Goal: Information Seeking & Learning: Learn about a topic

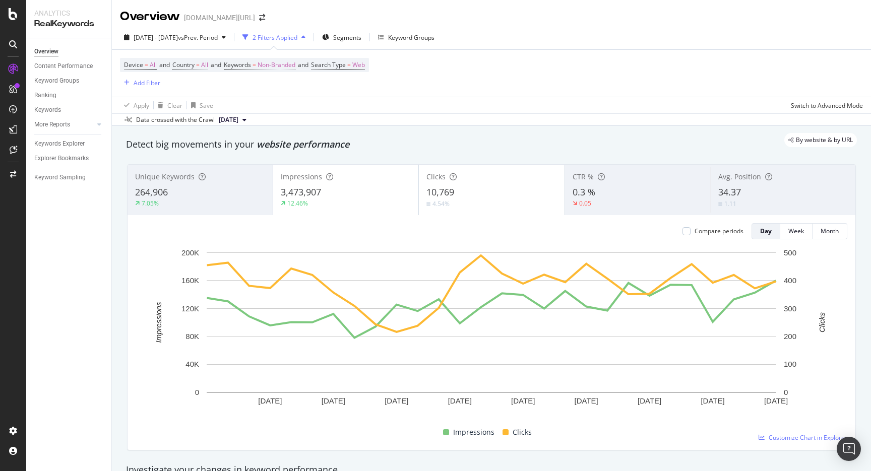
click at [375, 46] on div "[DATE] - [DATE] vs Prev. Period 2 Filters Applied Segments Keyword Groups" at bounding box center [491, 39] width 759 height 20
click at [361, 35] on span "Segments" at bounding box center [347, 37] width 28 height 9
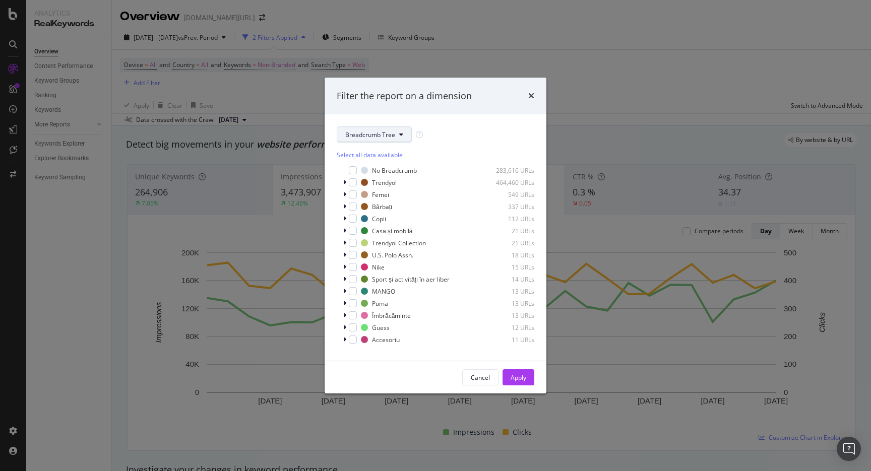
click at [367, 130] on span "Breadcrumb Tree" at bounding box center [370, 134] width 50 height 9
click at [365, 171] on span "Page-Types" at bounding box center [378, 170] width 67 height 9
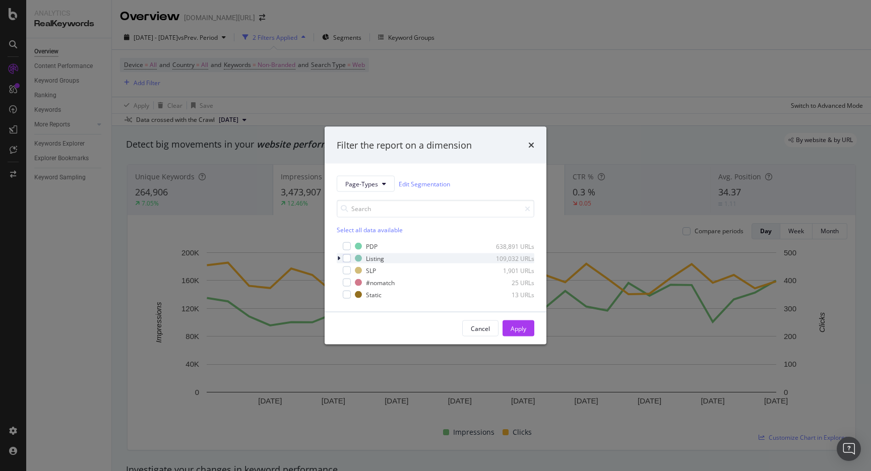
click at [340, 257] on icon "modal" at bounding box center [338, 258] width 3 height 6
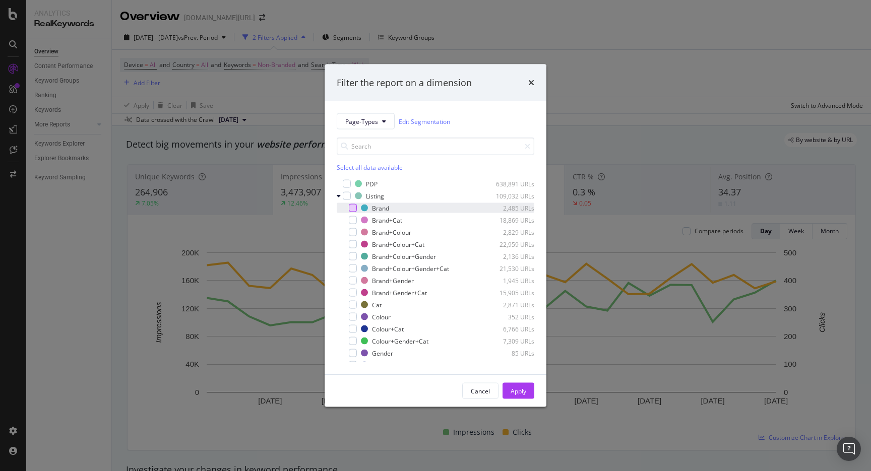
click at [353, 206] on div "modal" at bounding box center [353, 208] width 8 height 8
click at [507, 389] on button "Apply" at bounding box center [518, 391] width 32 height 16
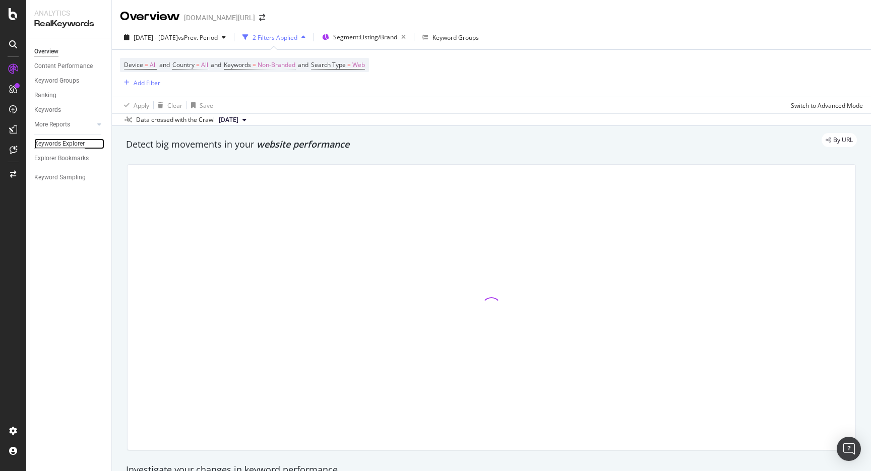
click at [79, 143] on div "Keywords Explorer" at bounding box center [59, 144] width 50 height 11
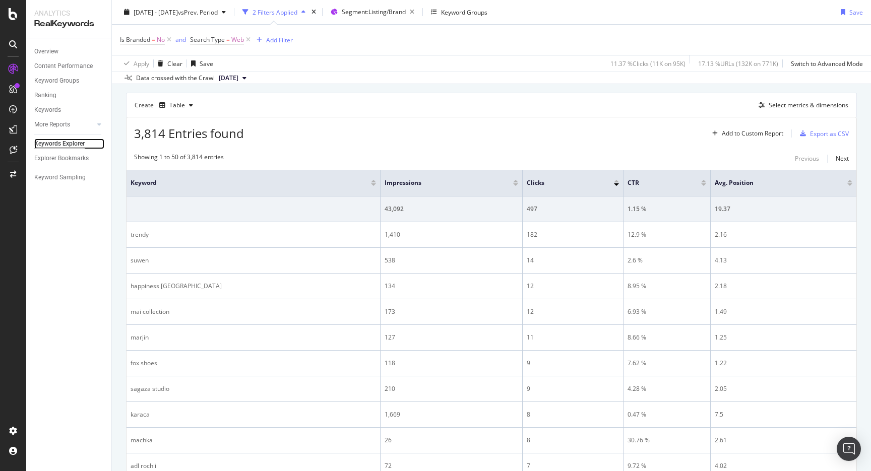
scroll to position [73, 0]
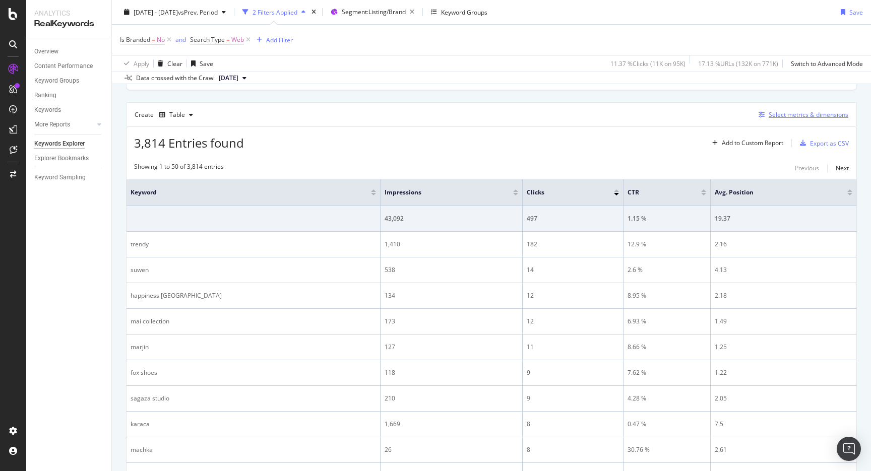
click at [800, 118] on div "Select metrics & dimensions" at bounding box center [808, 114] width 80 height 9
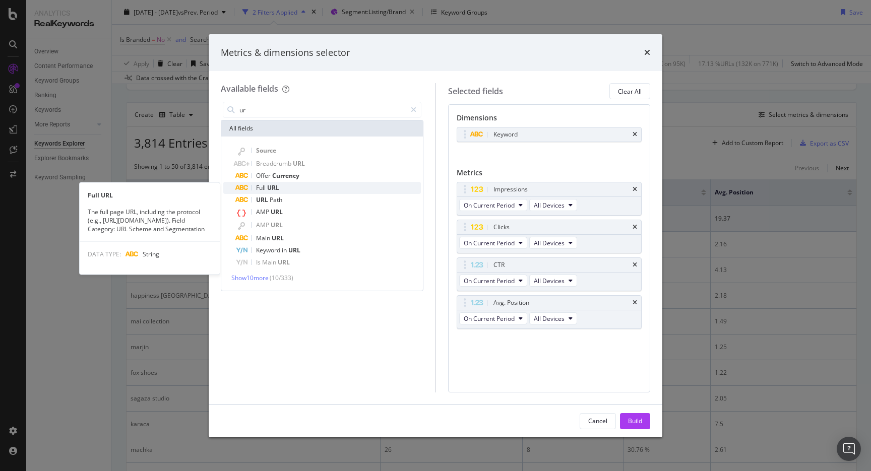
type input "ur"
click at [273, 193] on div "Full URL" at bounding box center [327, 188] width 185 height 12
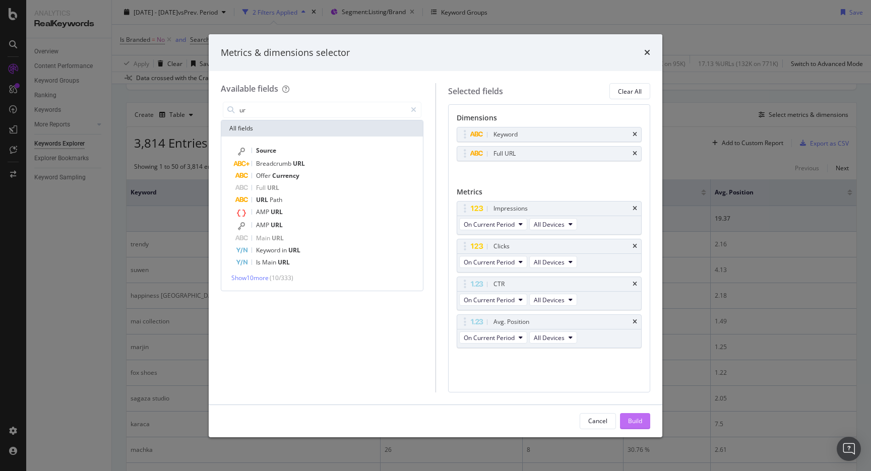
click at [628, 422] on div "Build" at bounding box center [635, 421] width 14 height 9
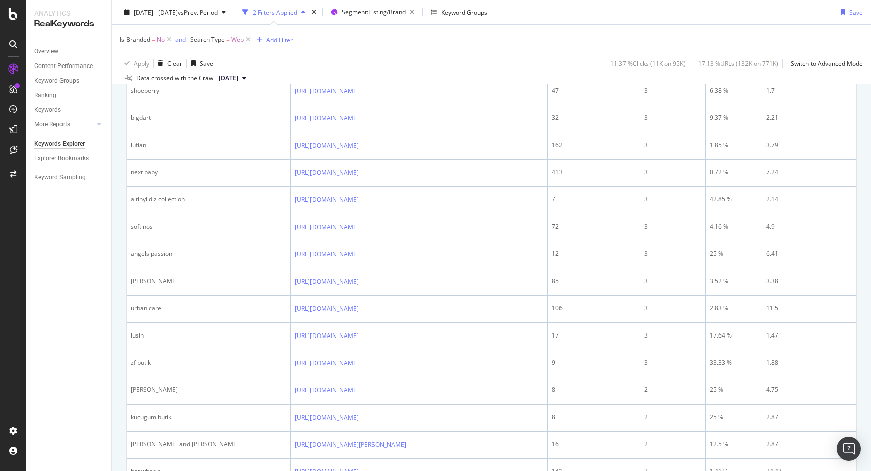
scroll to position [971, 0]
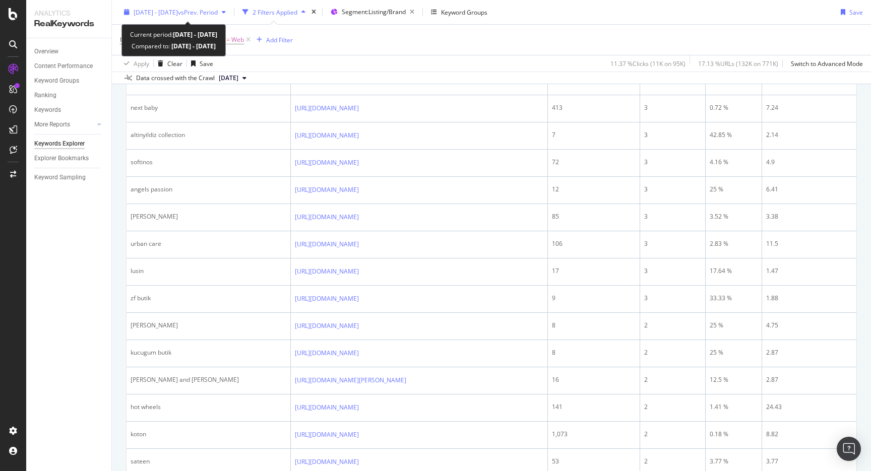
click at [204, 6] on div "2025 Apr. 9th - May. 6th vs Prev. Period" at bounding box center [175, 12] width 110 height 15
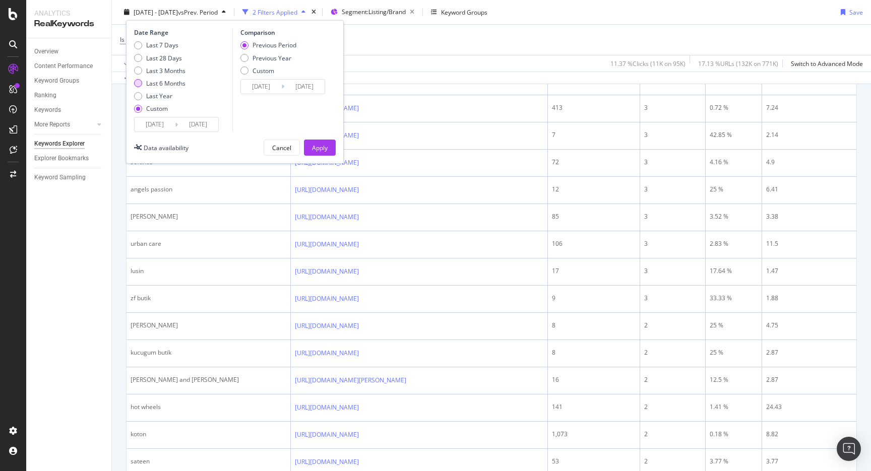
click at [181, 81] on div "Last 6 Months" at bounding box center [165, 83] width 39 height 9
type input "2025/03/16"
type input "2025/09/15"
type input "2024/09/13"
type input "2025/03/15"
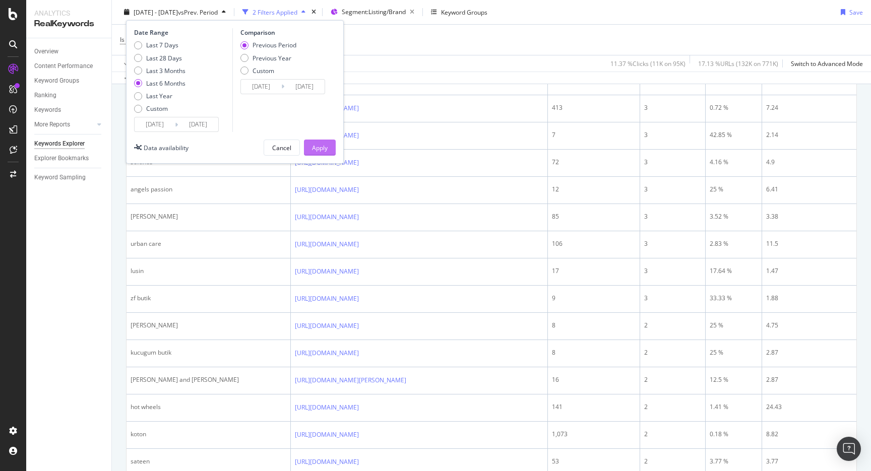
click at [315, 147] on div "Apply" at bounding box center [320, 147] width 16 height 9
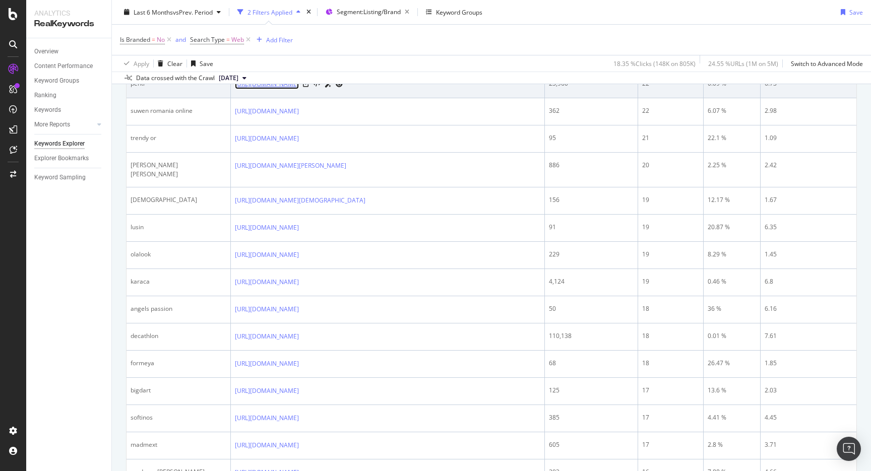
scroll to position [844, 0]
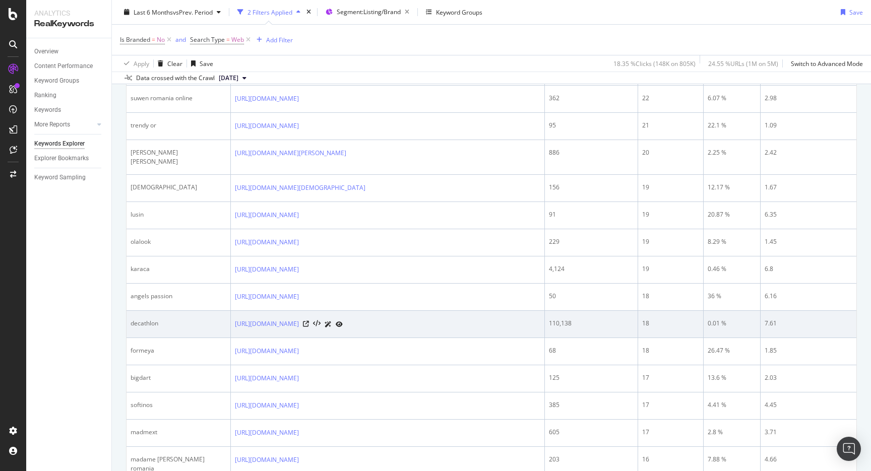
click at [157, 321] on td "decathlon" at bounding box center [178, 324] width 104 height 27
click at [157, 319] on div "decathlon" at bounding box center [178, 323] width 96 height 9
click at [151, 319] on div "decathlon" at bounding box center [178, 323] width 96 height 9
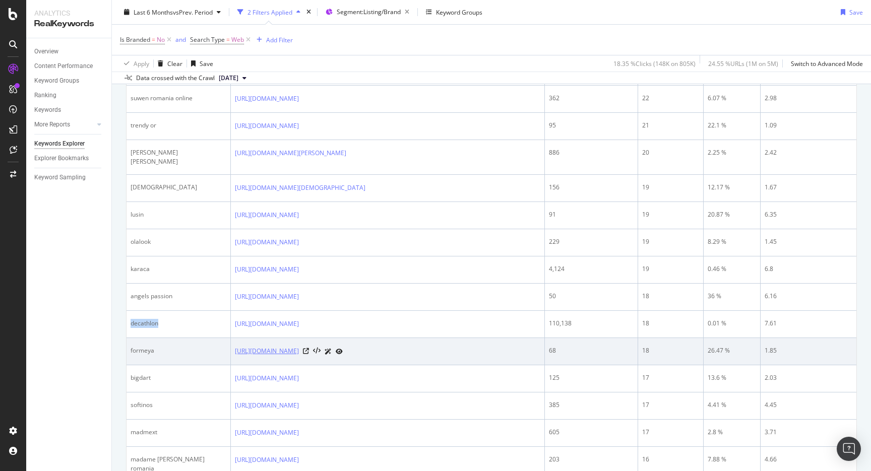
copy div "decathlon"
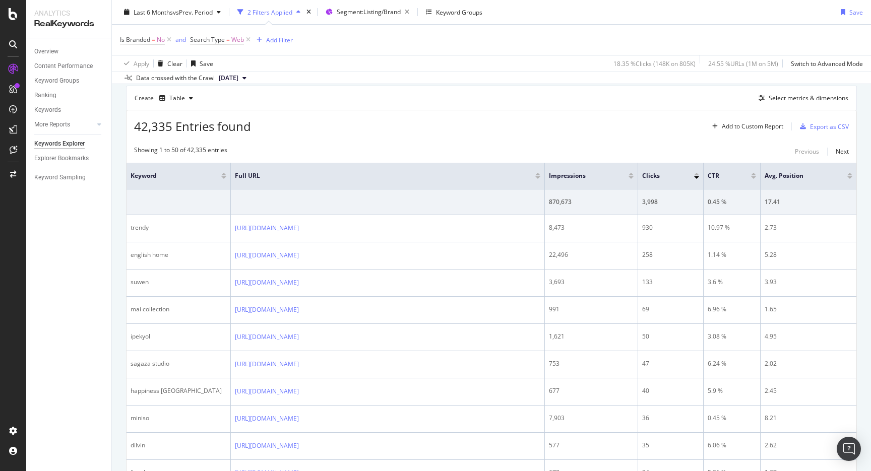
scroll to position [0, 0]
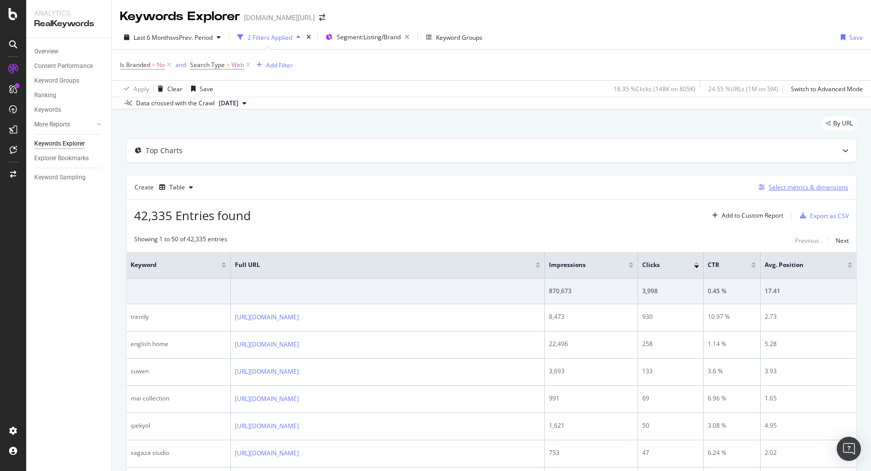
click at [804, 185] on div "Select metrics & dimensions" at bounding box center [808, 187] width 80 height 9
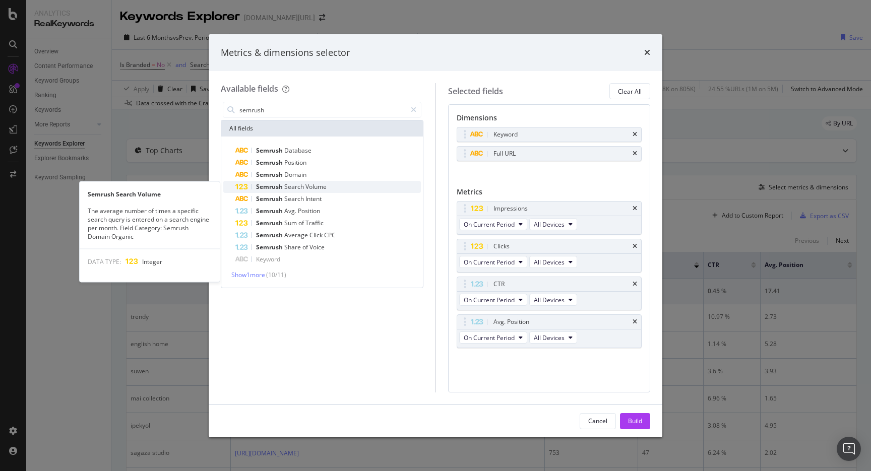
type input "semrush"
click at [311, 189] on span "Volume" at bounding box center [315, 186] width 21 height 9
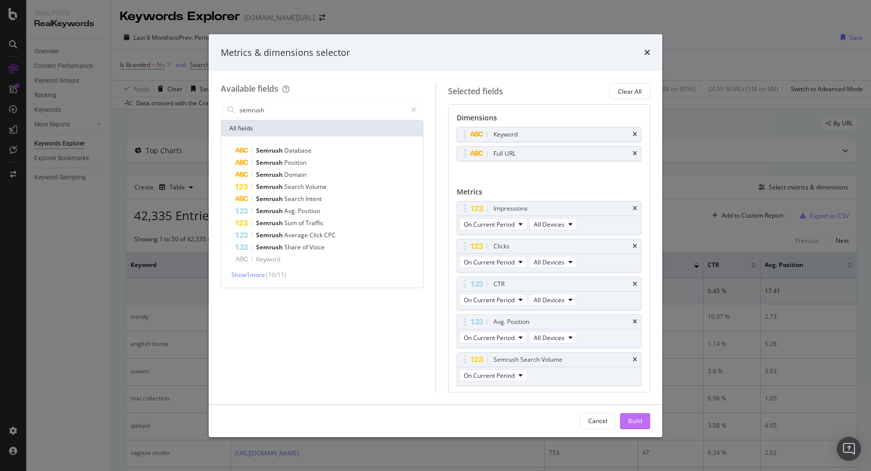
click at [637, 419] on div "Build" at bounding box center [635, 421] width 14 height 9
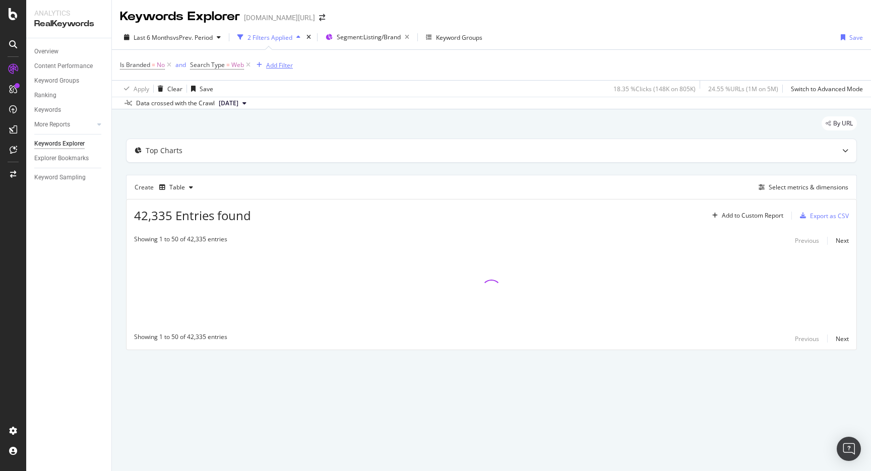
click at [279, 66] on div "Add Filter" at bounding box center [279, 65] width 27 height 9
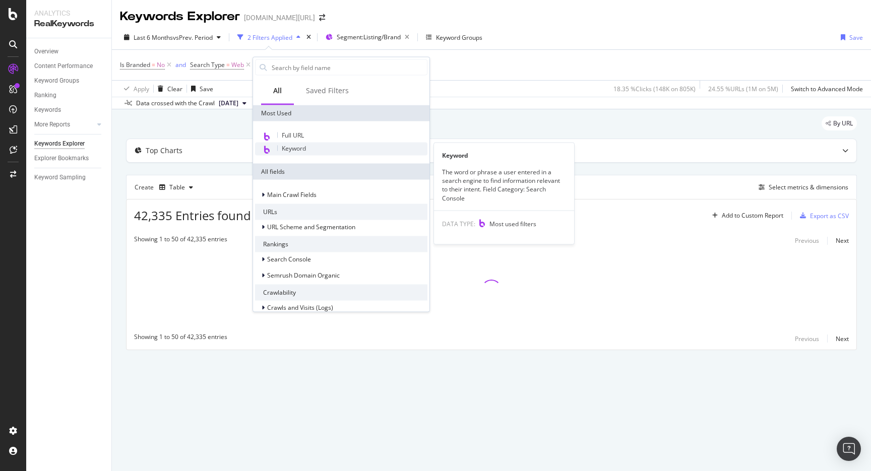
click at [290, 143] on div "Keyword" at bounding box center [341, 149] width 172 height 13
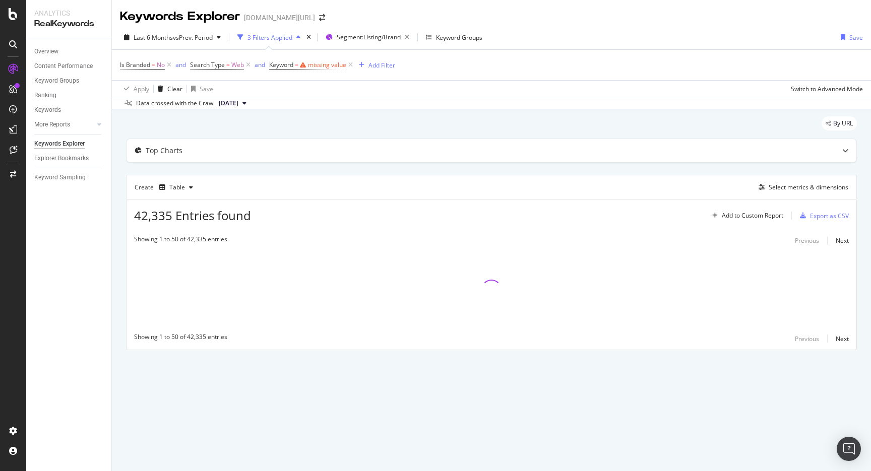
click at [399, 72] on div "Is Branded = No and Search Type = Web and Keyword = missing value Add Filter" at bounding box center [491, 65] width 743 height 30
click at [352, 65] on icon at bounding box center [350, 65] width 9 height 10
click at [293, 67] on div "Is Branded = No and Search Type = Web Add Filter" at bounding box center [491, 65] width 743 height 30
click at [291, 67] on div "Add Filter" at bounding box center [279, 65] width 27 height 9
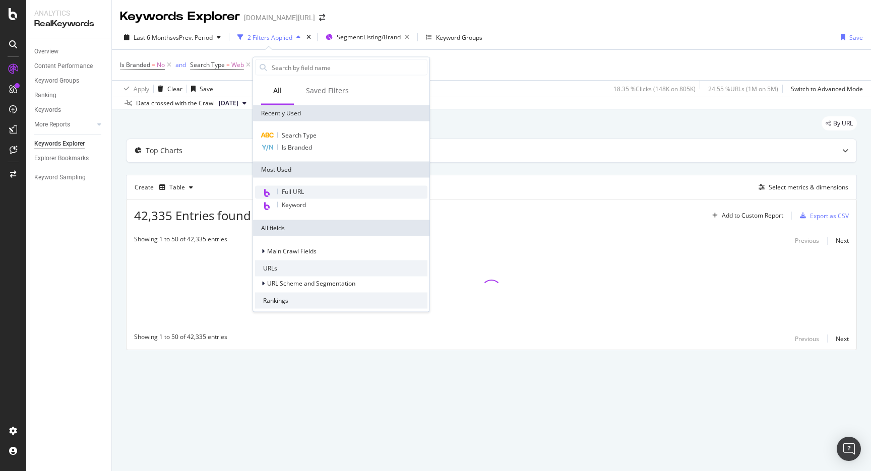
click at [296, 189] on span "Full URL" at bounding box center [293, 191] width 22 height 9
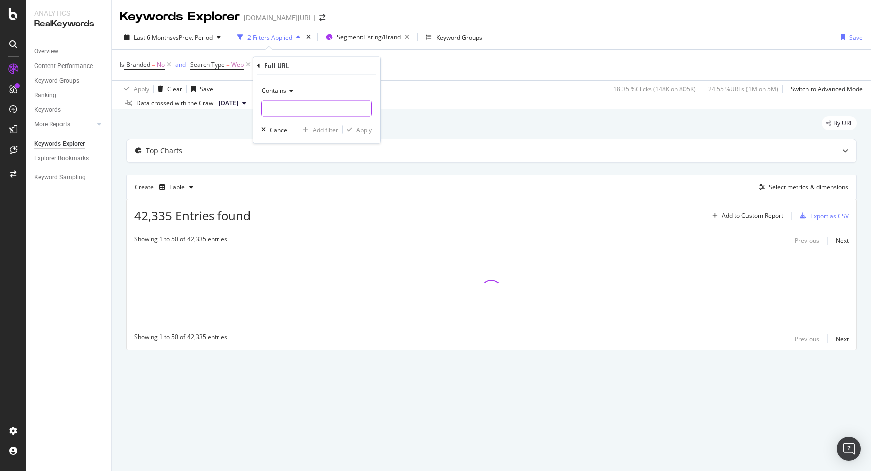
click at [293, 112] on input "text" at bounding box center [316, 109] width 110 height 16
type input "pi="
click at [292, 95] on div "Contains" at bounding box center [316, 91] width 111 height 16
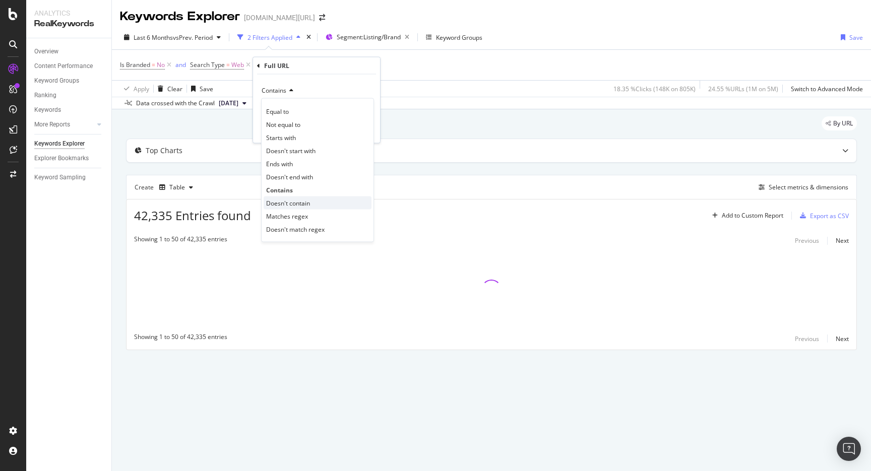
click at [295, 206] on span "Doesn't contain" at bounding box center [288, 203] width 44 height 9
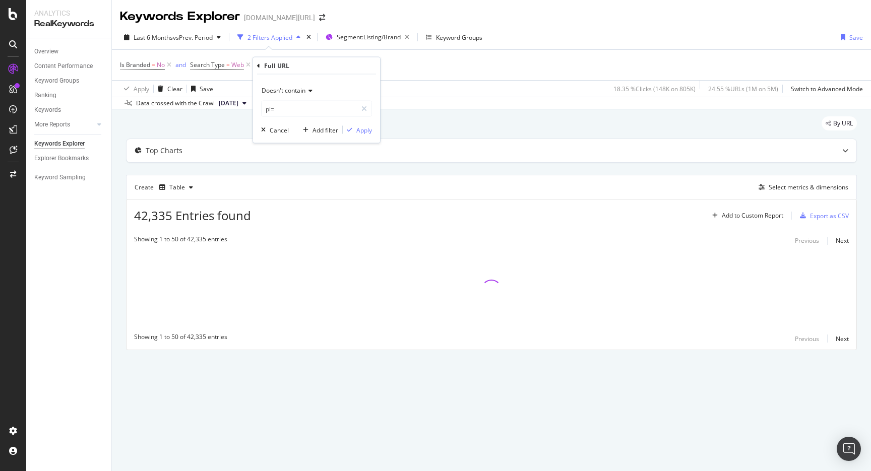
click at [364, 136] on div "Doesn't contain pi= Cancel Add filter Apply" at bounding box center [316, 109] width 127 height 69
click at [364, 135] on div "Doesn't contain pi= Cancel Add filter Apply" at bounding box center [316, 109] width 127 height 69
click at [364, 128] on div "Apply" at bounding box center [364, 129] width 16 height 9
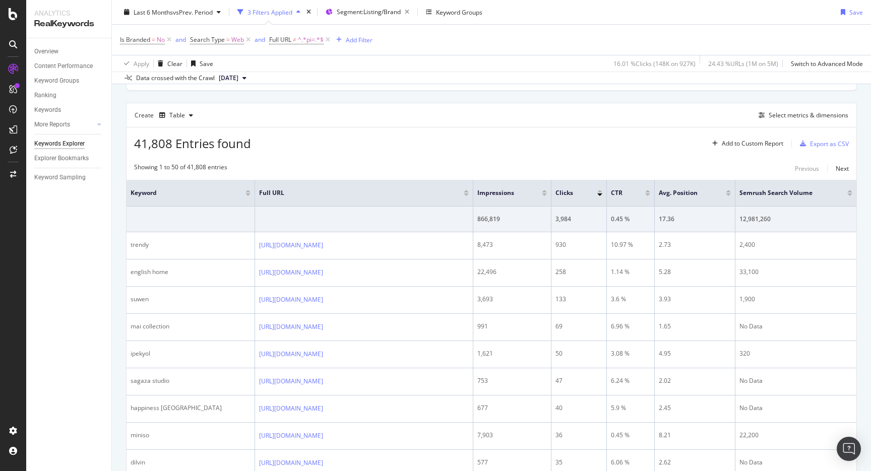
scroll to position [95, 0]
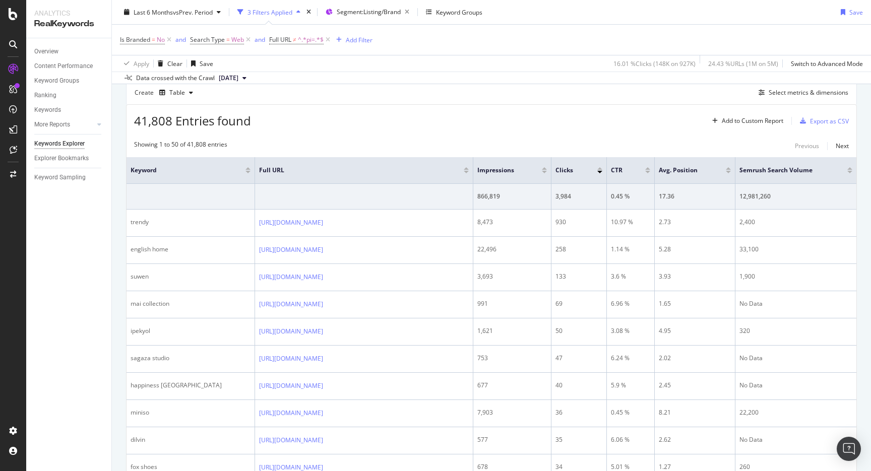
click at [850, 172] on div at bounding box center [849, 172] width 5 height 3
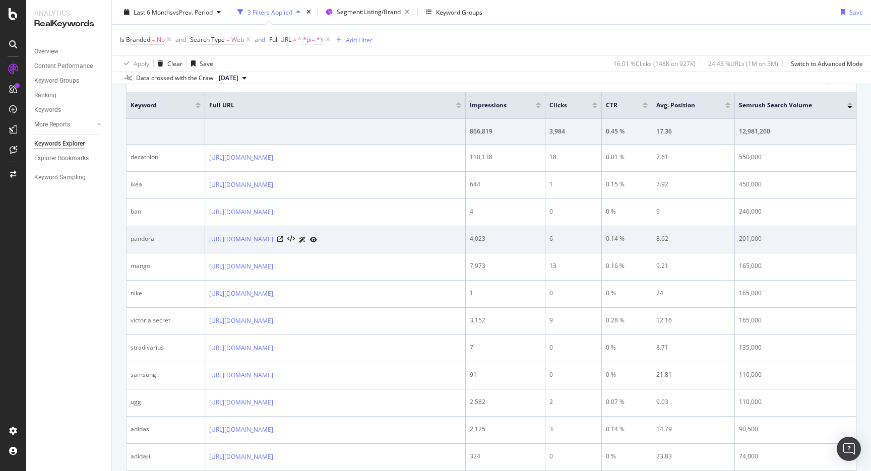
scroll to position [159, 0]
click at [151, 239] on div "pandora" at bounding box center [165, 239] width 70 height 9
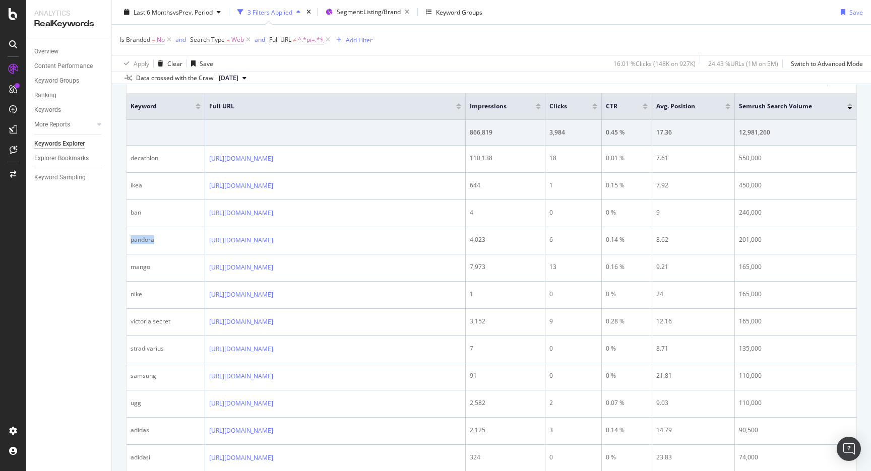
copy div "pandora"
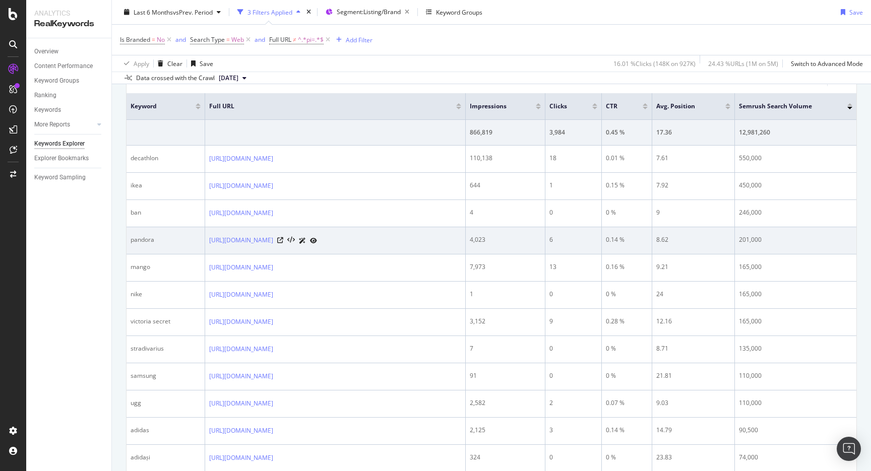
click at [745, 236] on div "201,000" at bounding box center [795, 239] width 113 height 9
click at [763, 236] on div "201,000" at bounding box center [795, 239] width 113 height 9
copy link "https://www.trendyol.com/ro/pandora-x-b110147"
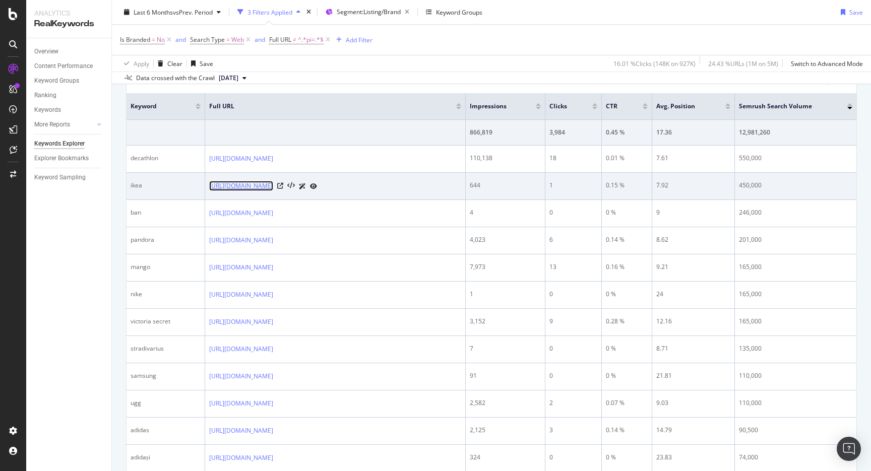
click at [273, 185] on link "https://www.trendyol.com/ro/ikea-x-b108268" at bounding box center [241, 186] width 64 height 10
click at [283, 187] on icon at bounding box center [280, 186] width 6 height 6
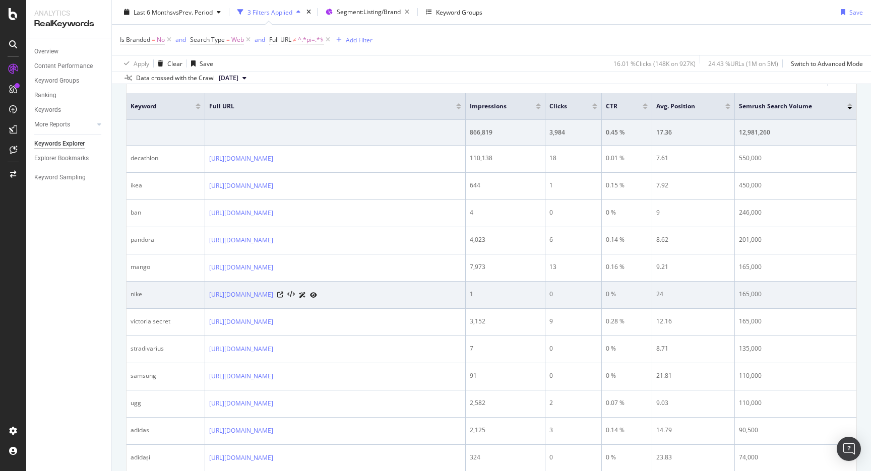
click at [411, 288] on td "https://www.trendyol.com/ro/nike-x-b44" at bounding box center [335, 295] width 260 height 27
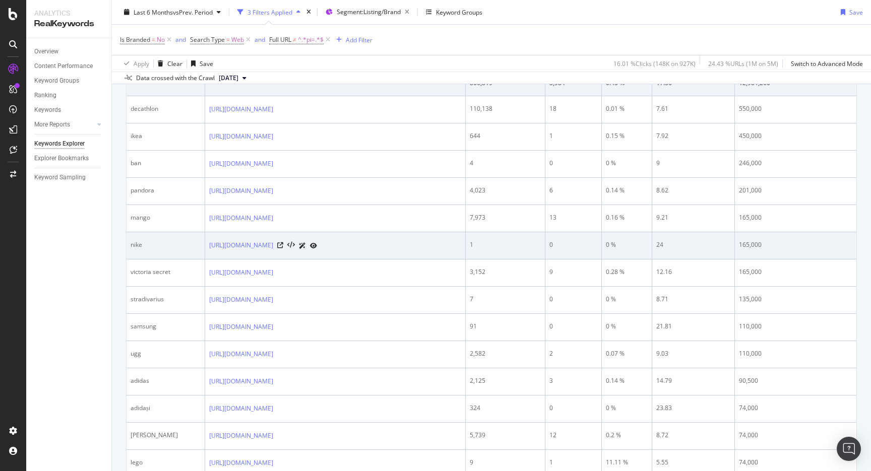
scroll to position [212, 0]
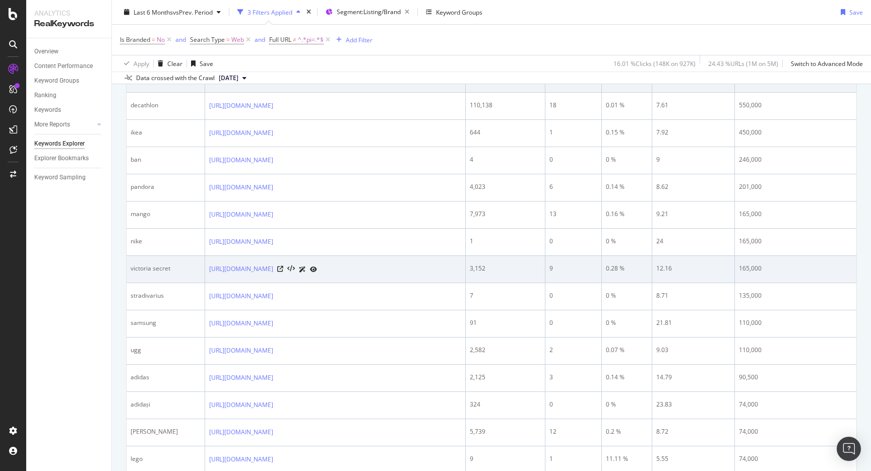
click at [159, 271] on div "victoria secret" at bounding box center [165, 268] width 70 height 9
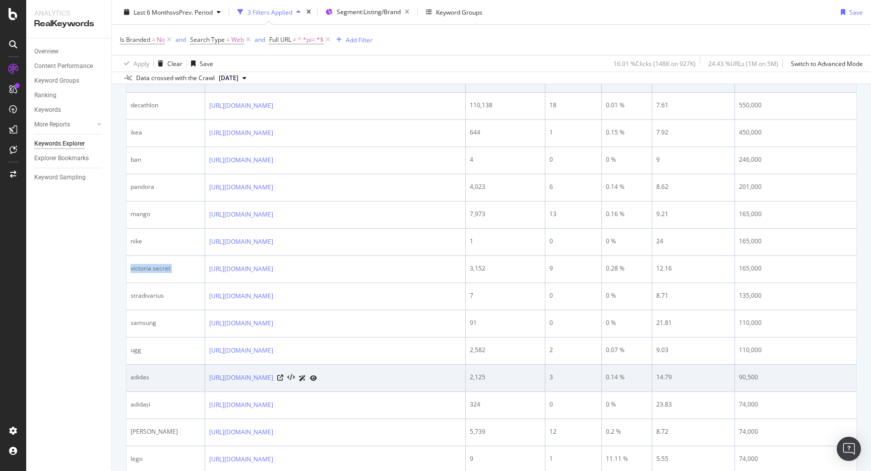
copy div "victoria secret"
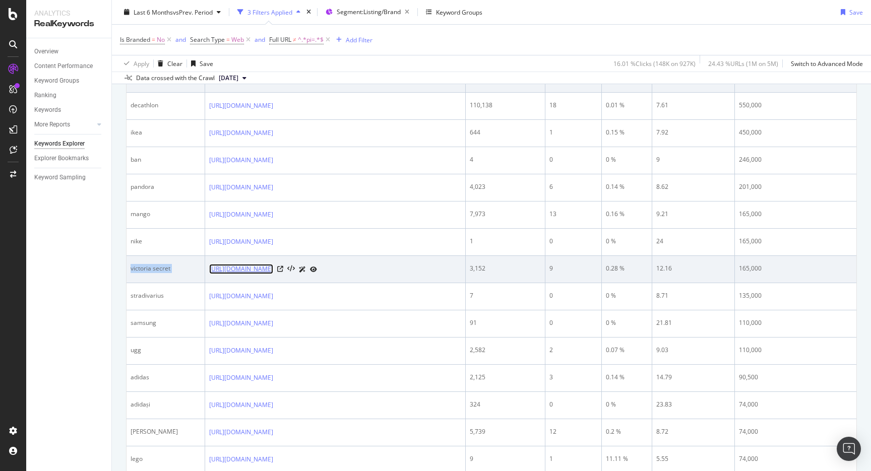
copy link "https://www.trendyol.com/ro/victoria-s-secret-x-b150"
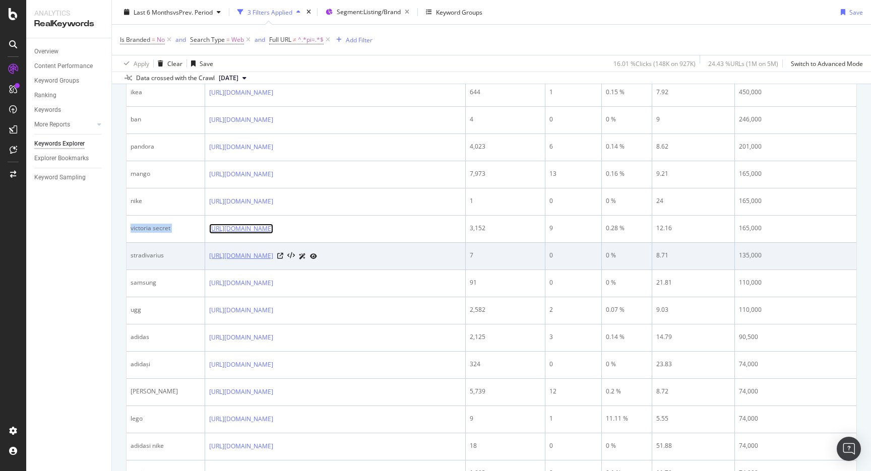
scroll to position [252, 0]
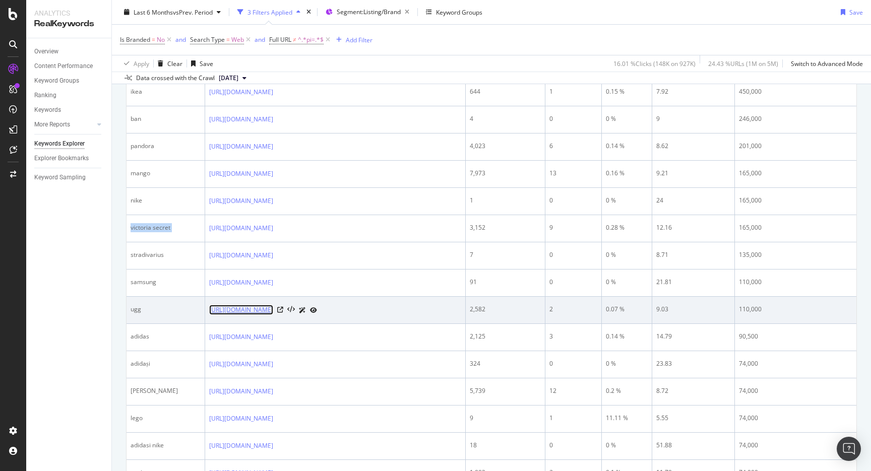
copy link "https://www.trendyol.com/ro/ugg-x-b142603"
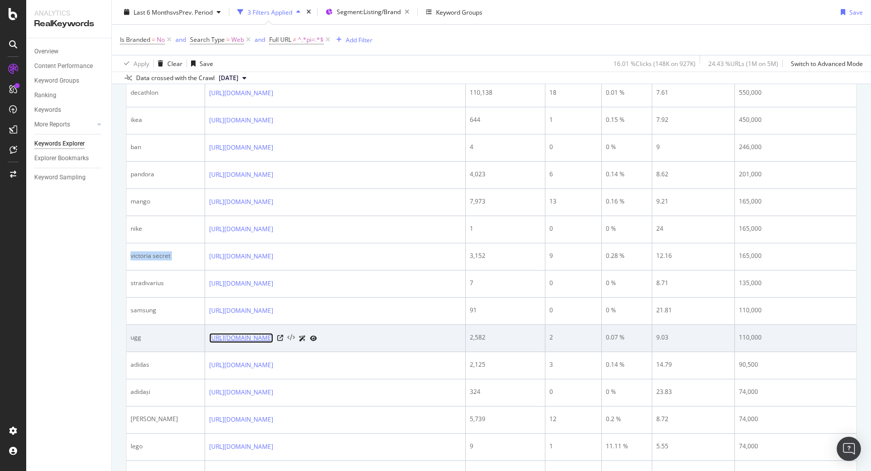
scroll to position [294, 0]
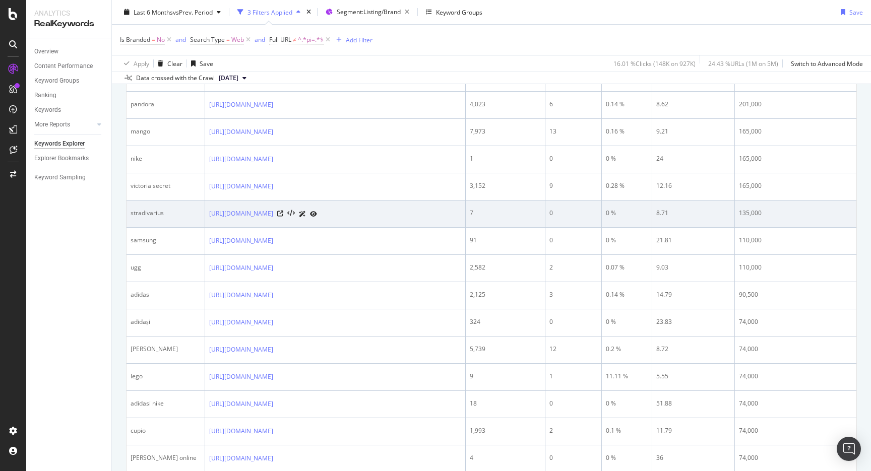
click at [412, 215] on div "https://www.trendyol.com/ro/stradivarius-x-b147" at bounding box center [335, 214] width 252 height 11
click at [283, 215] on icon at bounding box center [280, 214] width 6 height 6
copy link "https://www.trendyol.com/ro/stradivarius-x-b147"
click at [422, 220] on td "https://www.trendyol.com/ro/stradivarius-x-b147" at bounding box center [335, 209] width 260 height 27
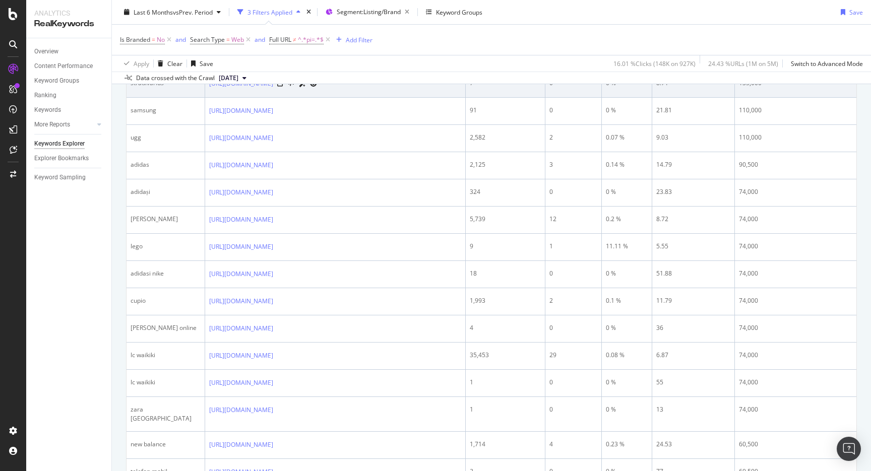
scroll to position [425, 0]
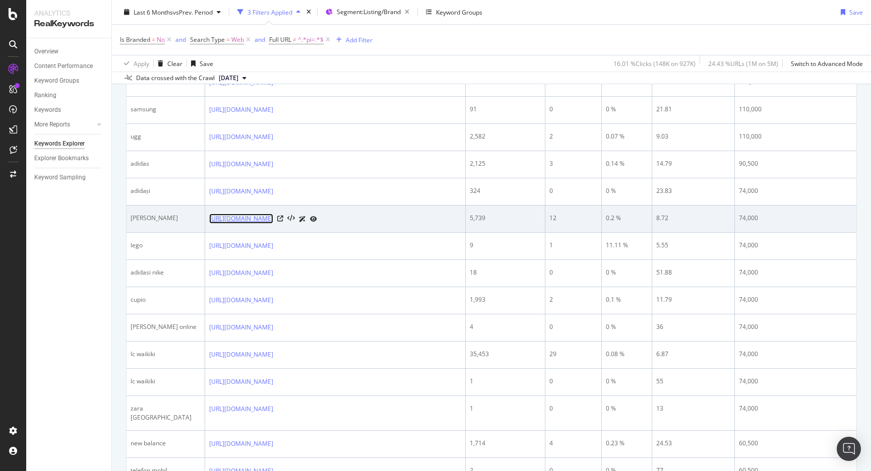
click at [273, 221] on link "https://www.trendyol.com/ro/massimo-dutti-x-b591" at bounding box center [241, 219] width 64 height 10
click at [283, 219] on icon at bounding box center [280, 219] width 6 height 6
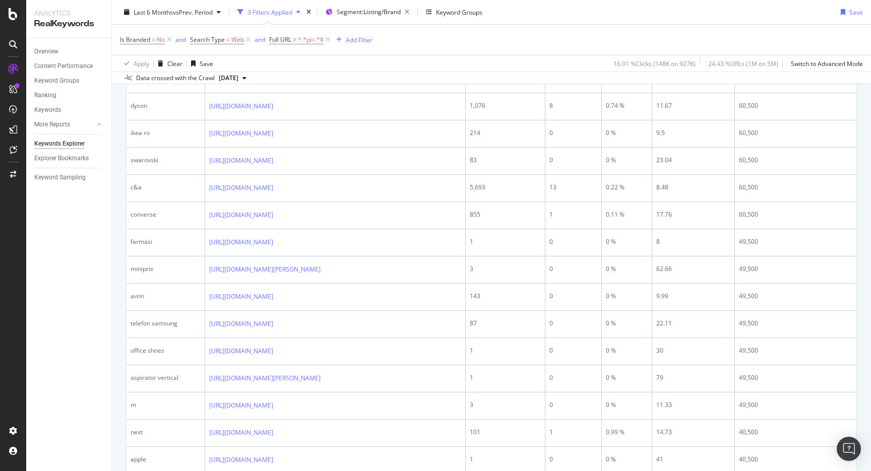
scroll to position [1251, 0]
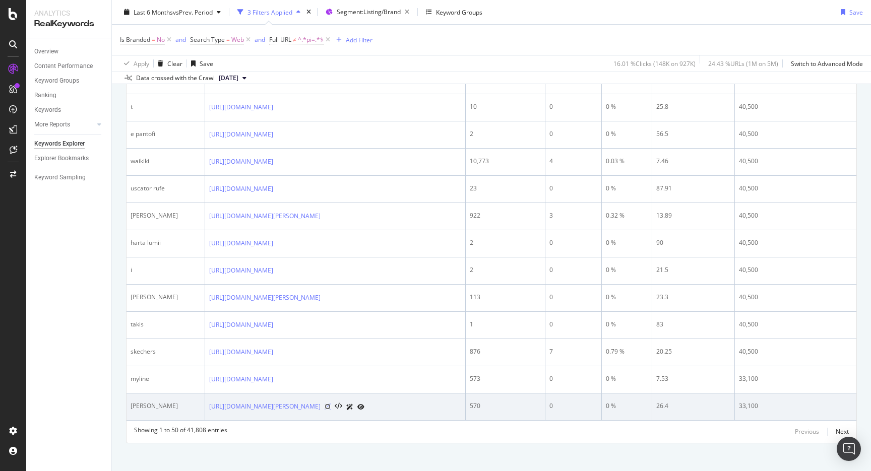
click at [330, 404] on icon at bounding box center [327, 407] width 6 height 6
click at [148, 402] on div "karl lagerfeld" at bounding box center [165, 406] width 70 height 9
copy div "karl lagerfeld"
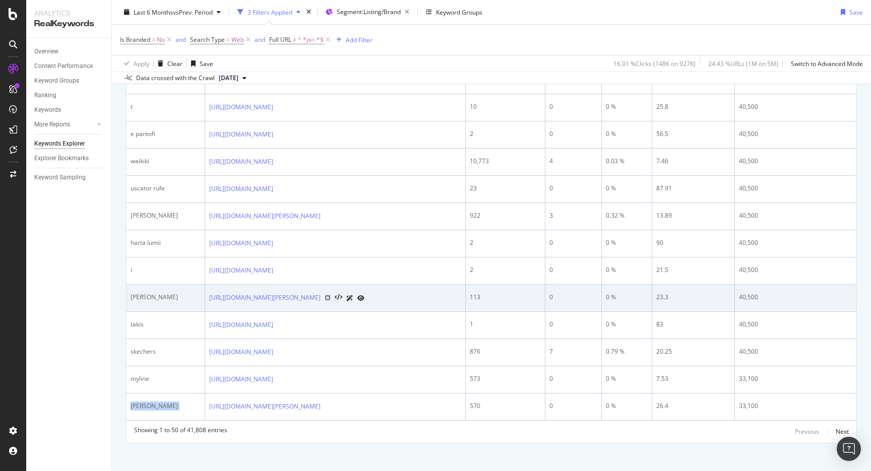
click at [330, 295] on icon at bounding box center [327, 298] width 6 height 6
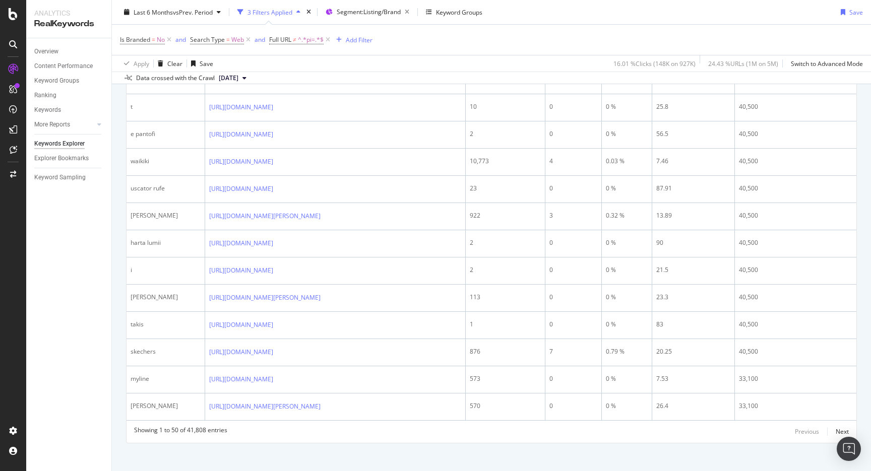
click at [849, 426] on div "Showing 1 to 50 of 41,808 entries Previous Next" at bounding box center [491, 432] width 730 height 12
click at [840, 427] on div "Next" at bounding box center [841, 431] width 13 height 9
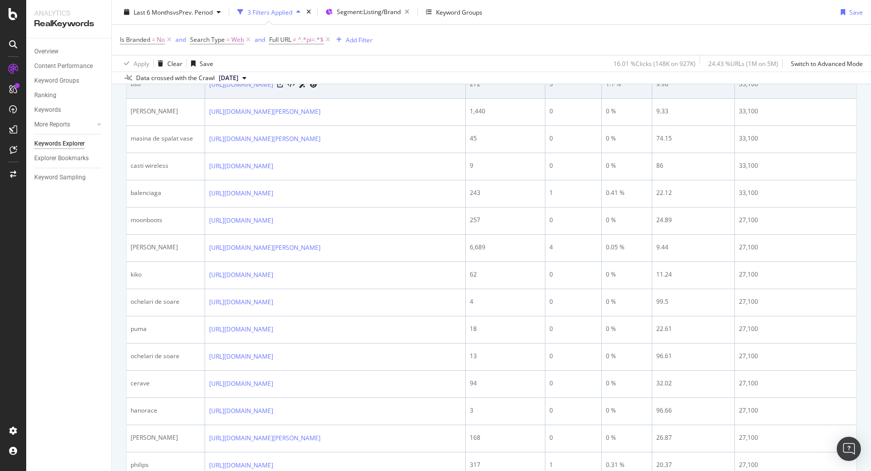
scroll to position [403, 0]
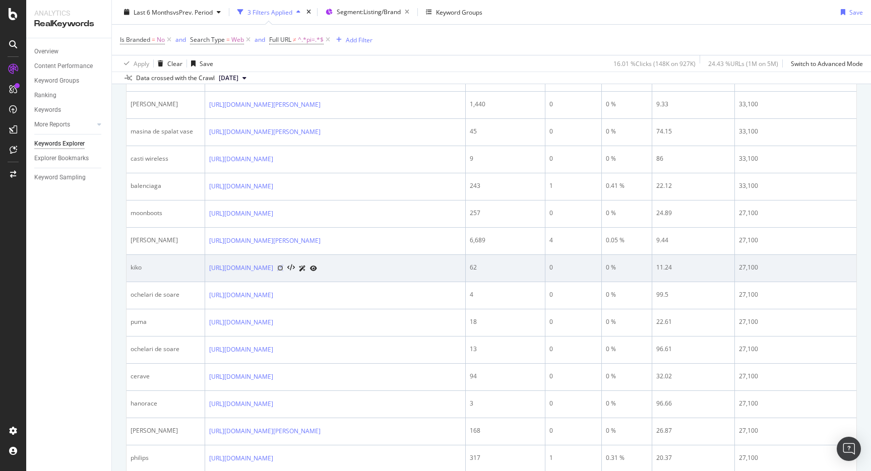
click at [283, 268] on icon at bounding box center [280, 268] width 6 height 6
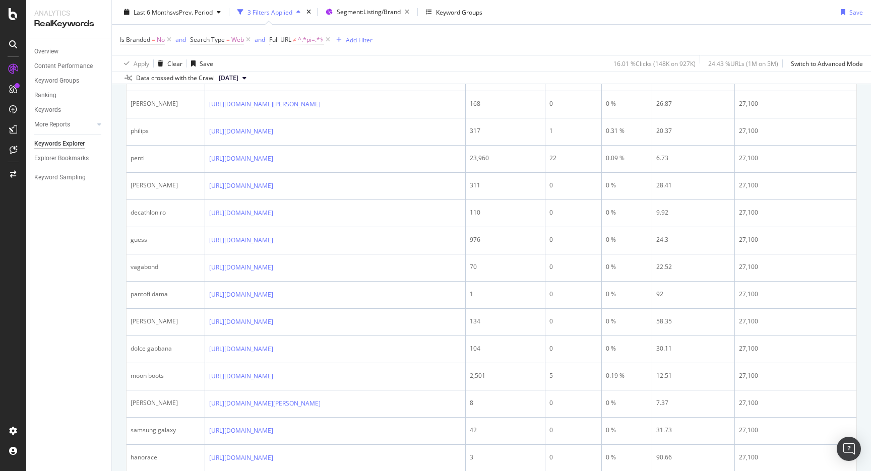
scroll to position [739, 0]
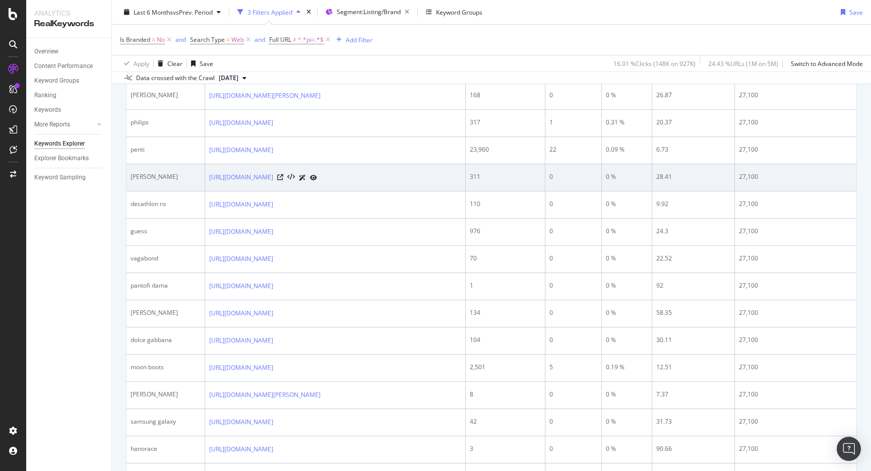
click at [347, 182] on div "https://www.trendyol.com/ro/hugo-boss-x-b184" at bounding box center [335, 177] width 252 height 11
click at [283, 180] on icon at bounding box center [280, 177] width 6 height 6
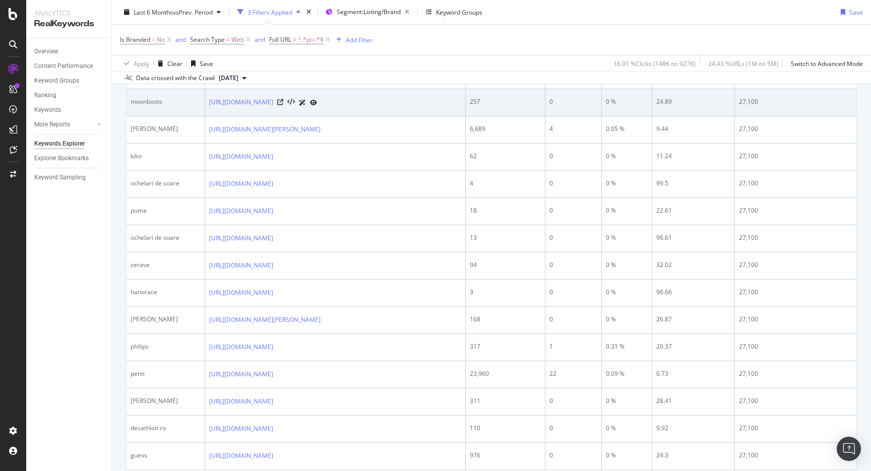
scroll to position [1251, 0]
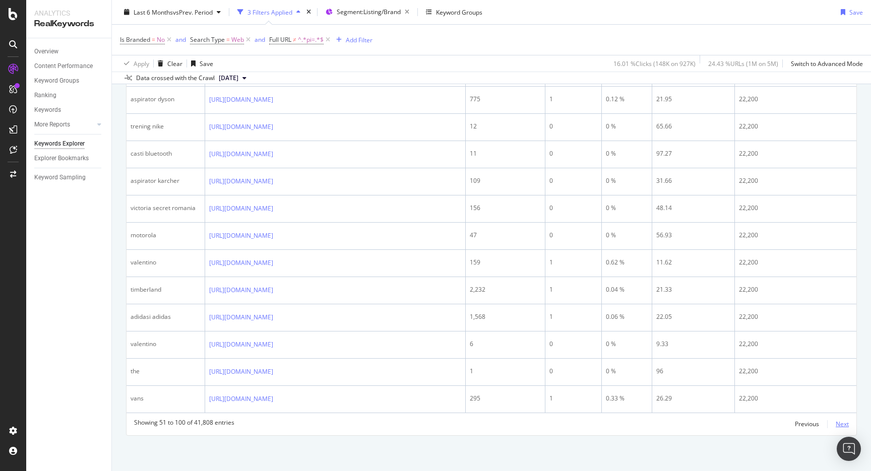
click at [844, 428] on div "Next" at bounding box center [841, 424] width 13 height 9
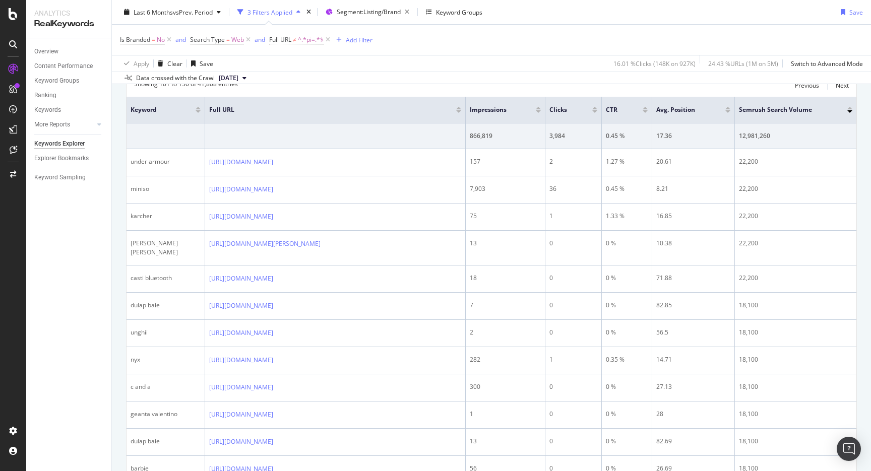
scroll to position [161, 0]
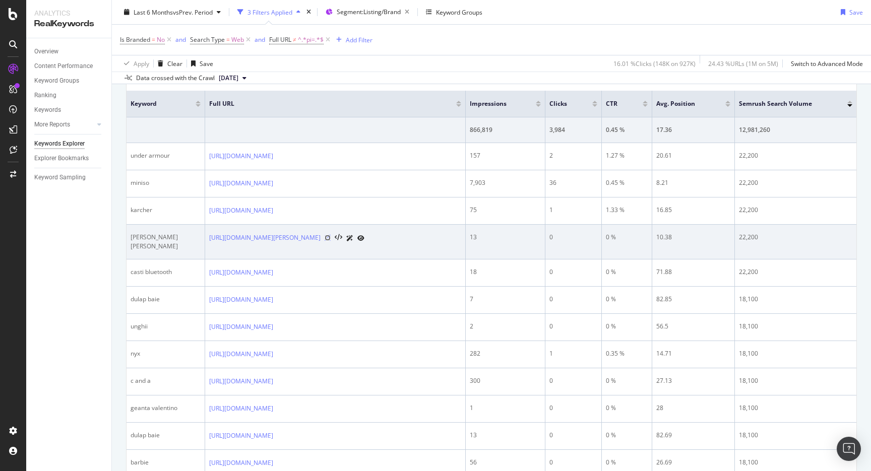
click at [330, 239] on icon at bounding box center [327, 238] width 6 height 6
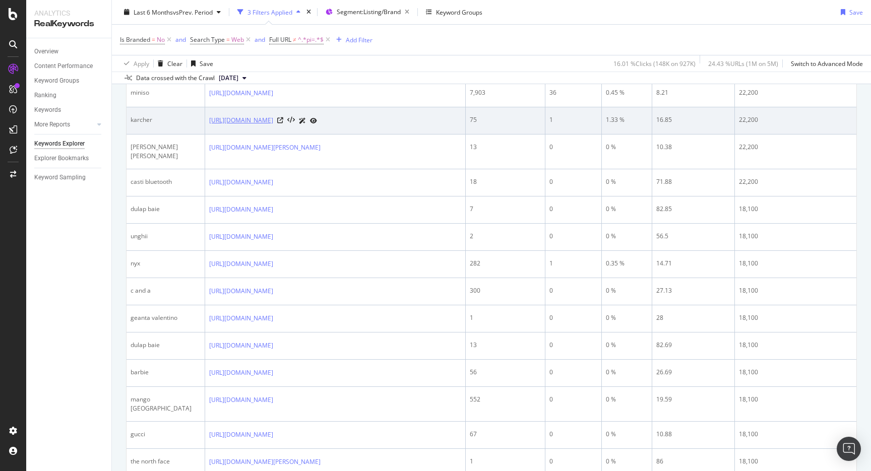
scroll to position [261, 0]
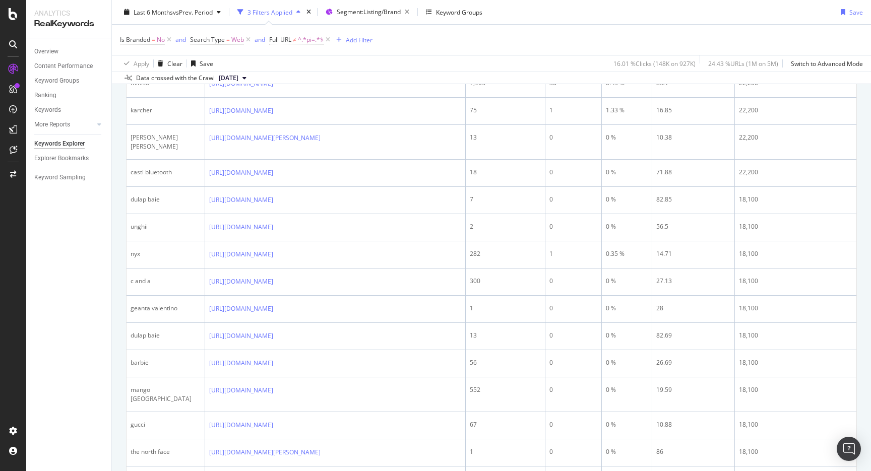
click at [95, 268] on div "Overview Content Performance Keyword Groups Ranking Keywords More Reports Count…" at bounding box center [68, 254] width 85 height 433
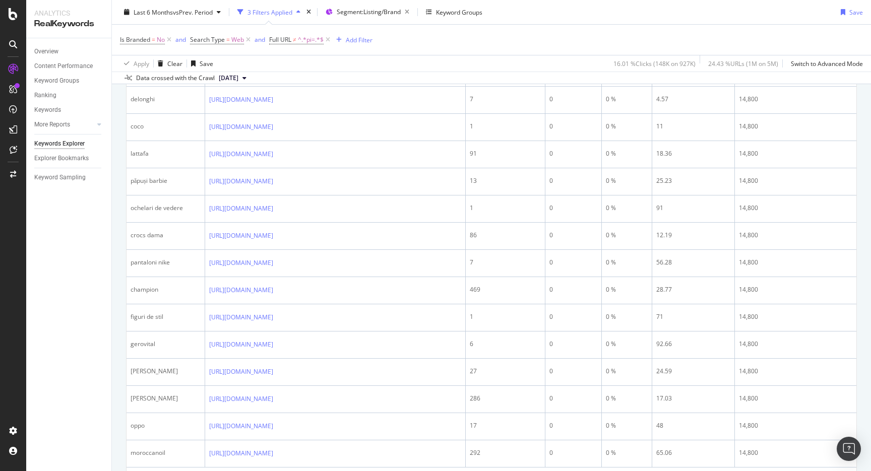
scroll to position [1251, 0]
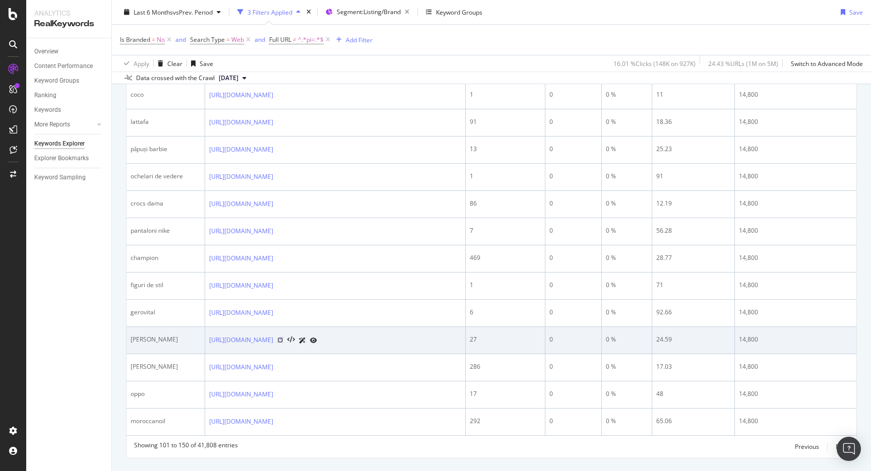
click at [283, 337] on icon at bounding box center [280, 340] width 6 height 6
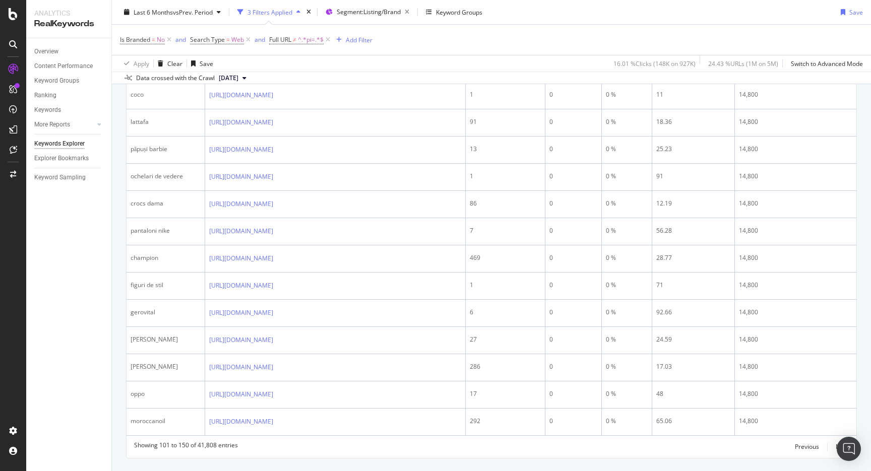
click at [834, 441] on div "Previous Next" at bounding box center [822, 447] width 54 height 12
click at [838, 442] on div "Next" at bounding box center [841, 446] width 13 height 9
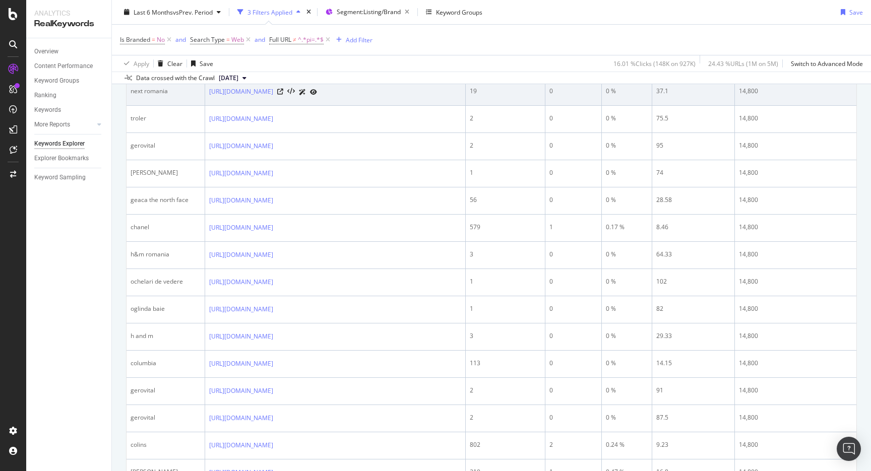
scroll to position [252, 0]
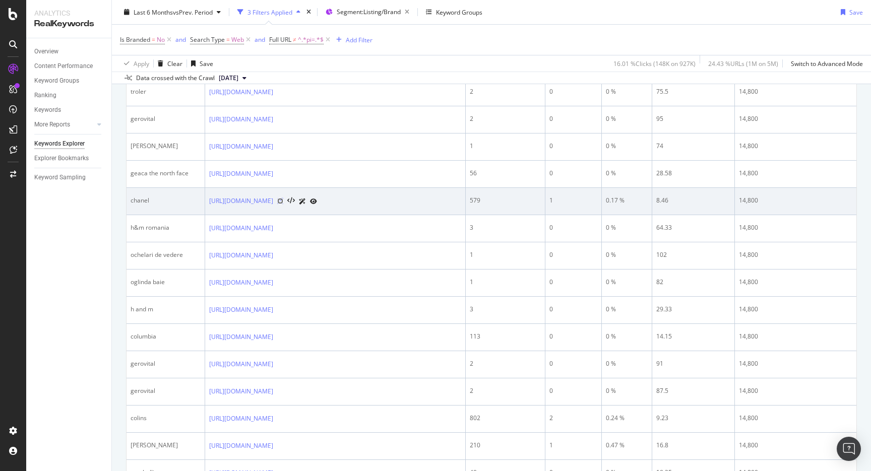
click at [283, 199] on icon at bounding box center [280, 201] width 6 height 6
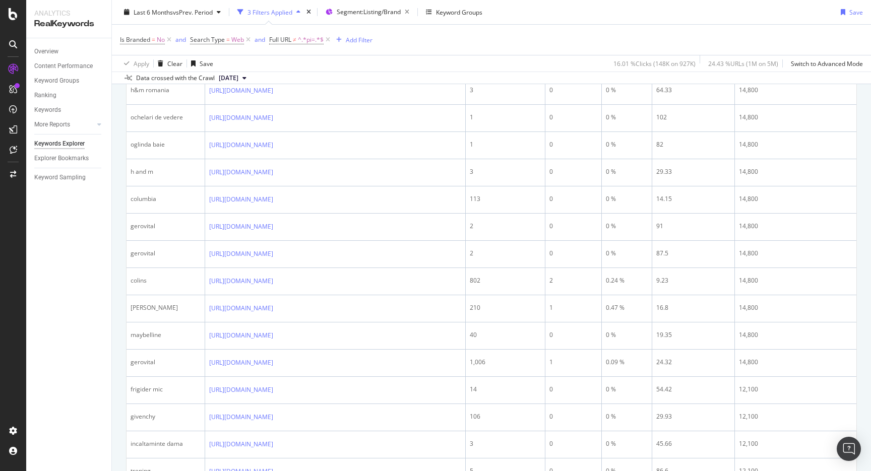
scroll to position [403, 0]
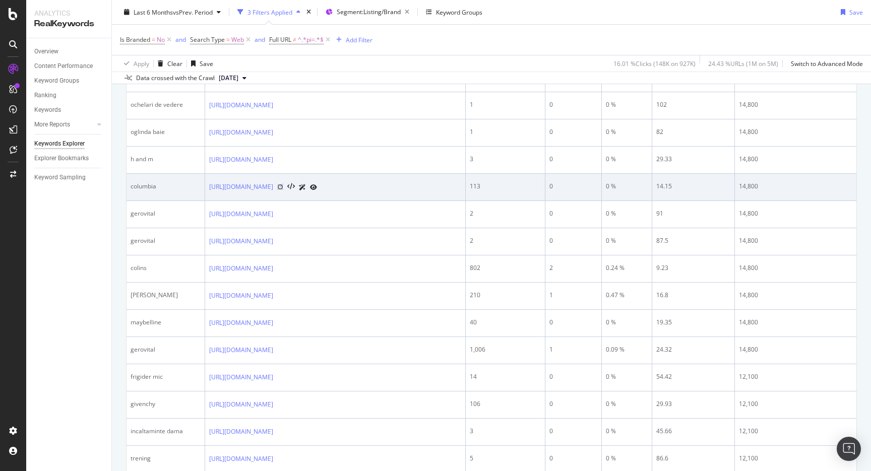
click at [283, 185] on icon at bounding box center [280, 187] width 6 height 6
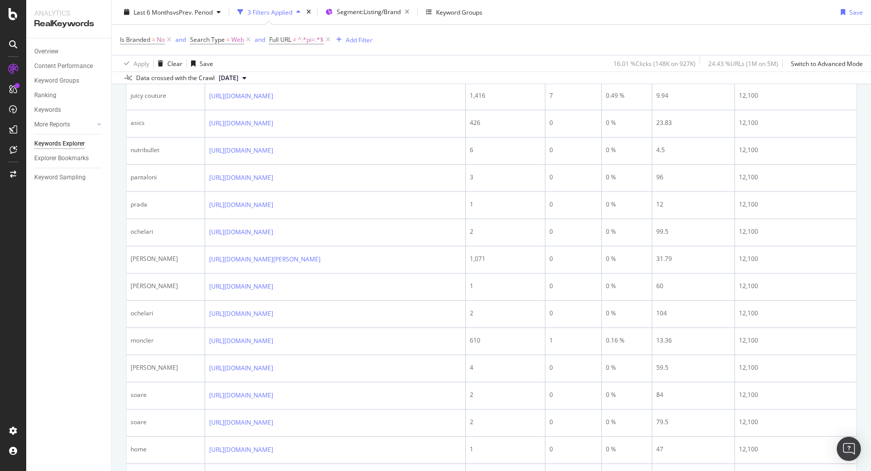
scroll to position [962, 0]
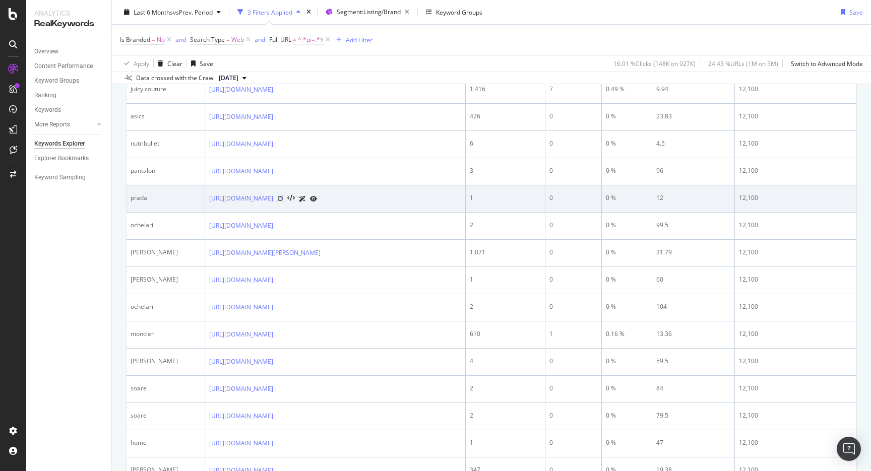
click at [283, 199] on icon at bounding box center [280, 198] width 6 height 6
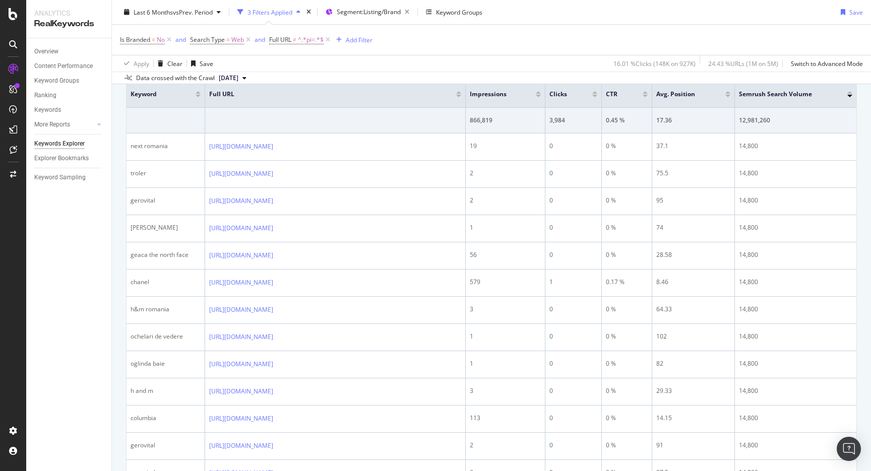
scroll to position [194, 0]
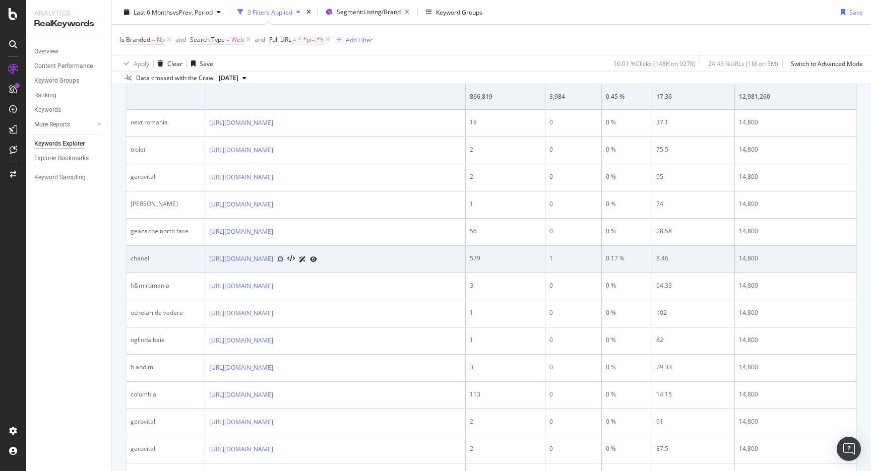
click at [283, 260] on icon at bounding box center [280, 259] width 6 height 6
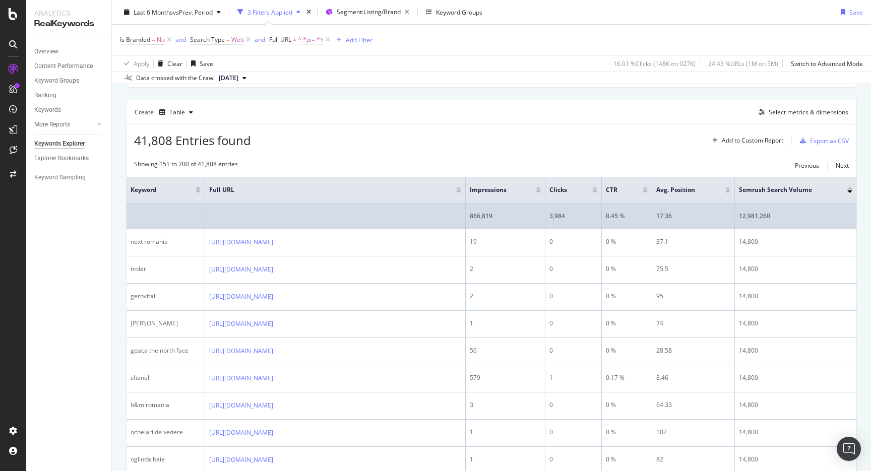
scroll to position [0, 0]
